Goal: Navigation & Orientation: Go to known website

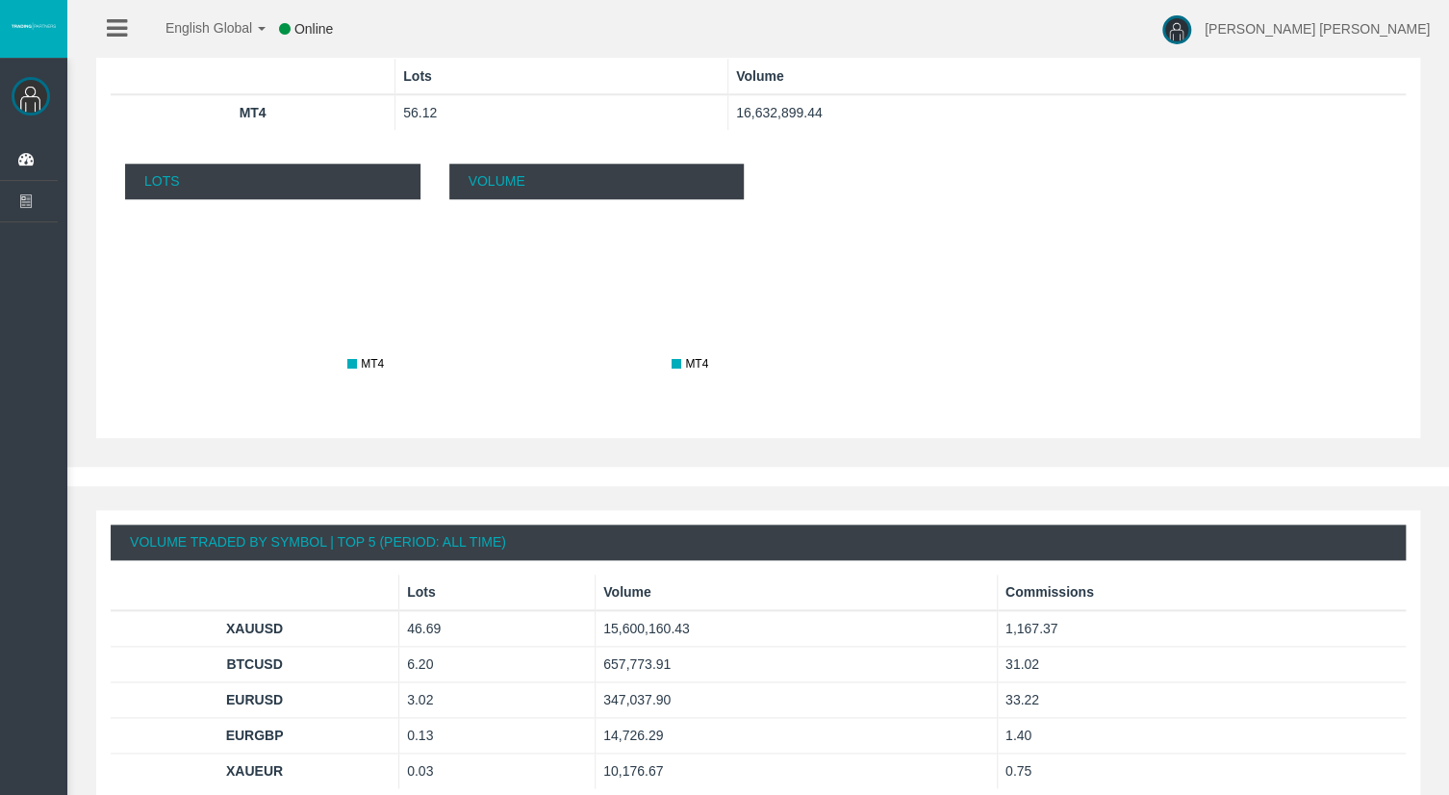
scroll to position [962, 0]
